Goal: Navigation & Orientation: Find specific page/section

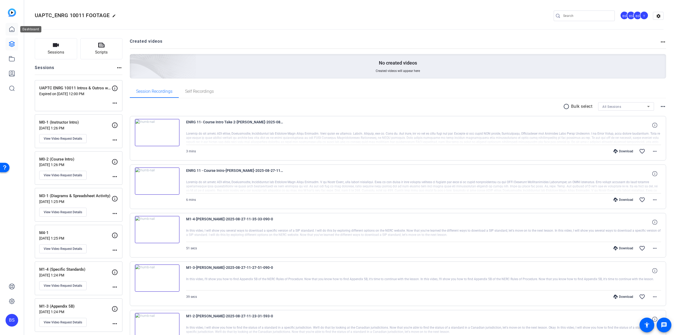
click at [12, 29] on icon at bounding box center [12, 29] width 6 height 6
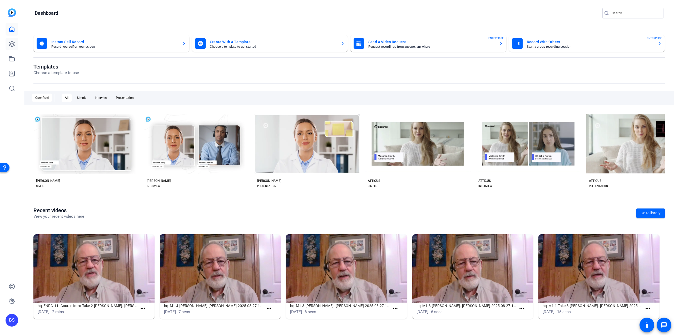
click at [17, 47] on link at bounding box center [12, 44] width 13 height 13
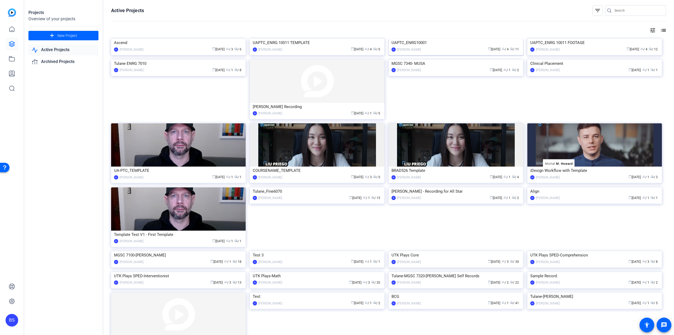
click at [410, 47] on div "UAPTC_ENRG10001" at bounding box center [456, 43] width 129 height 8
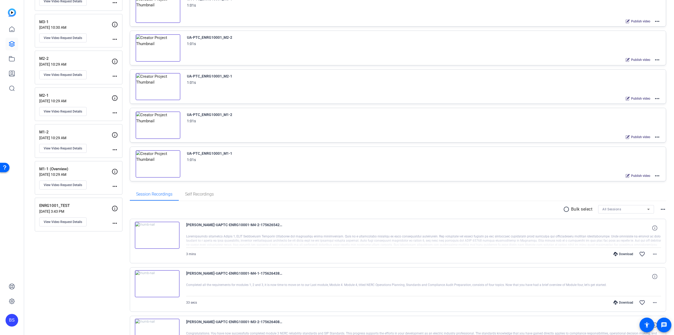
scroll to position [147, 0]
